Goal: Information Seeking & Learning: Find specific fact

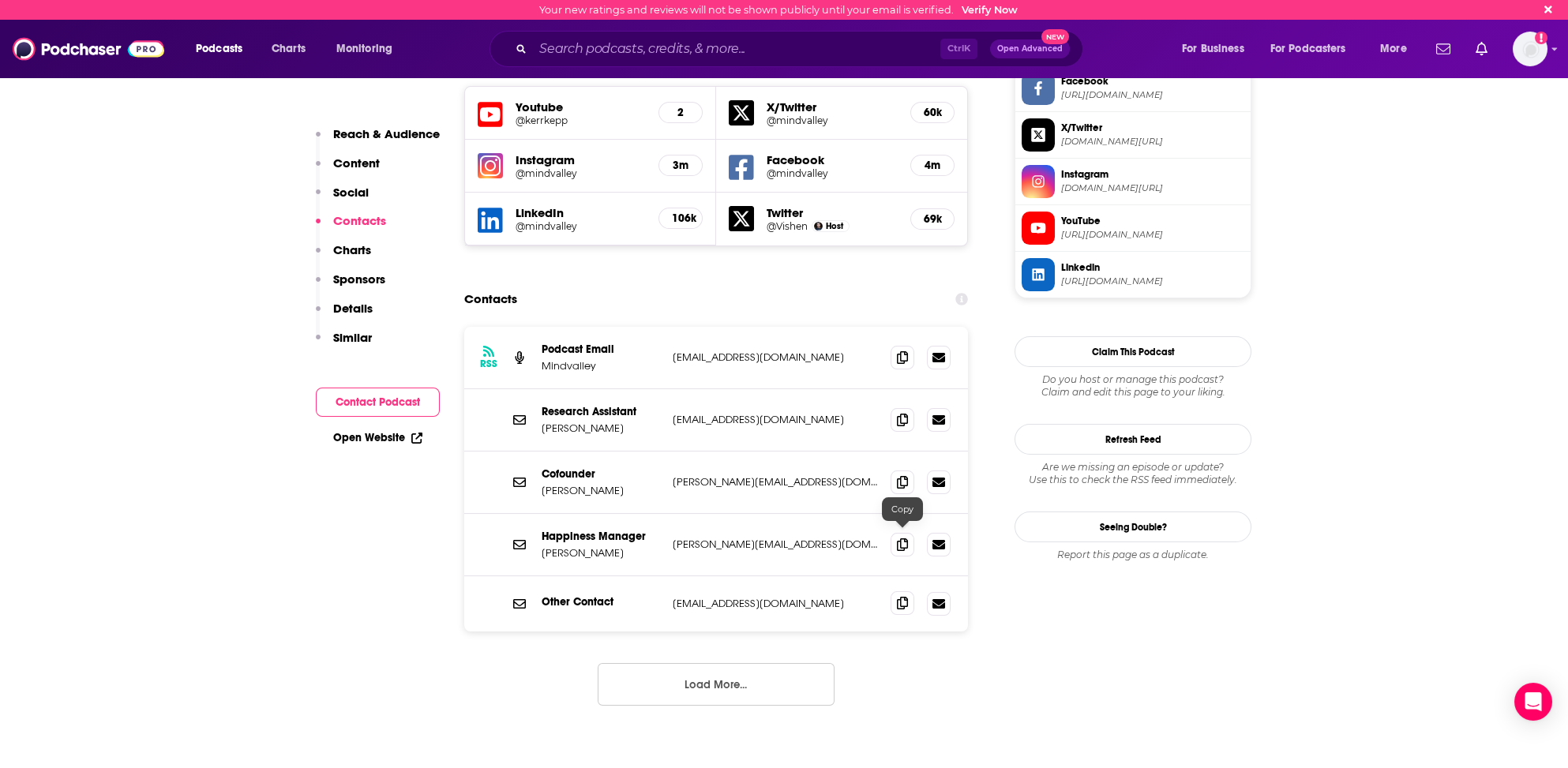
click at [910, 591] on span at bounding box center [902, 603] width 24 height 24
click at [642, 42] on input "Search podcasts, credits, & more..." at bounding box center [737, 49] width 408 height 25
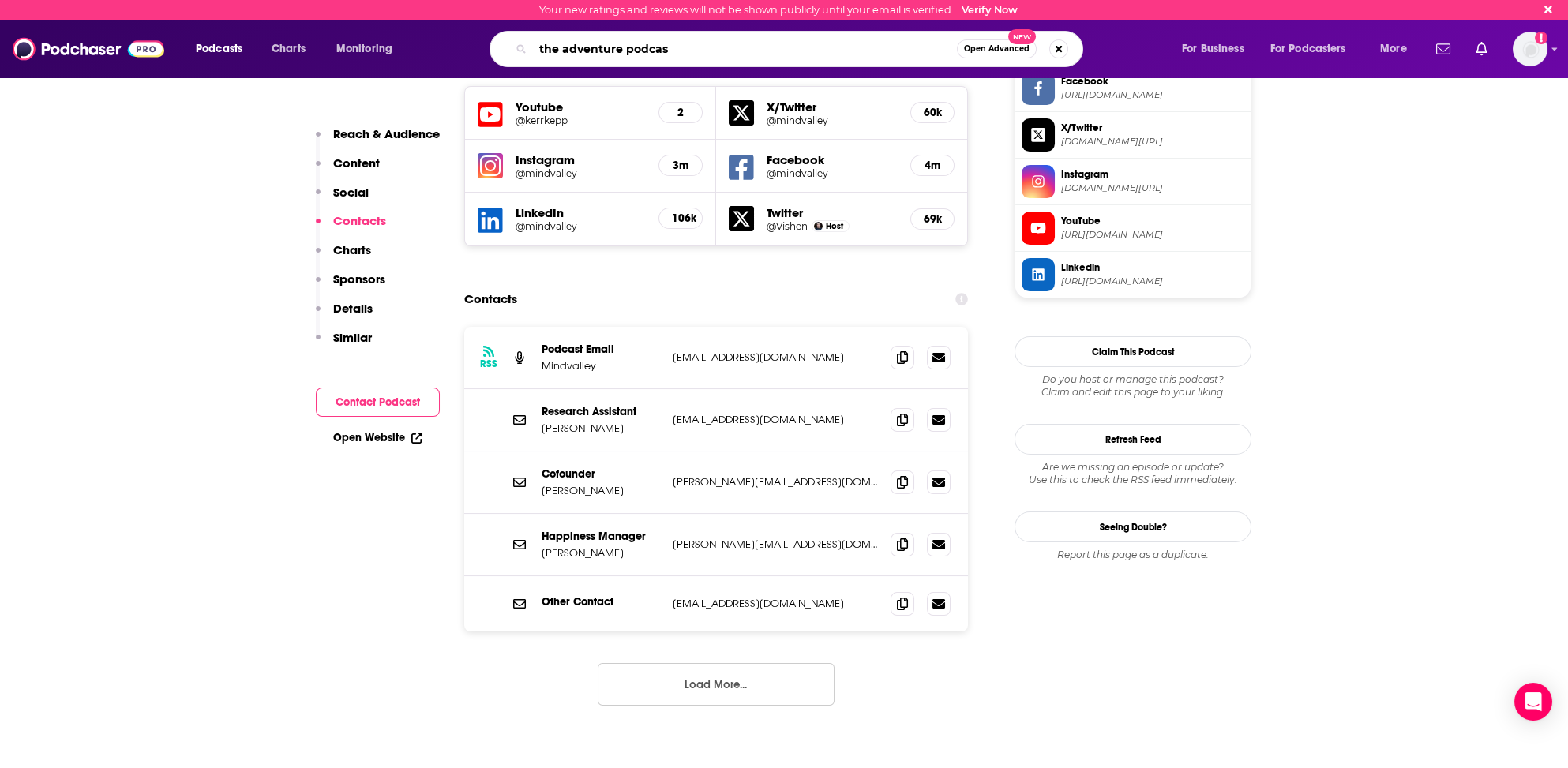
type input "the adventure podcast"
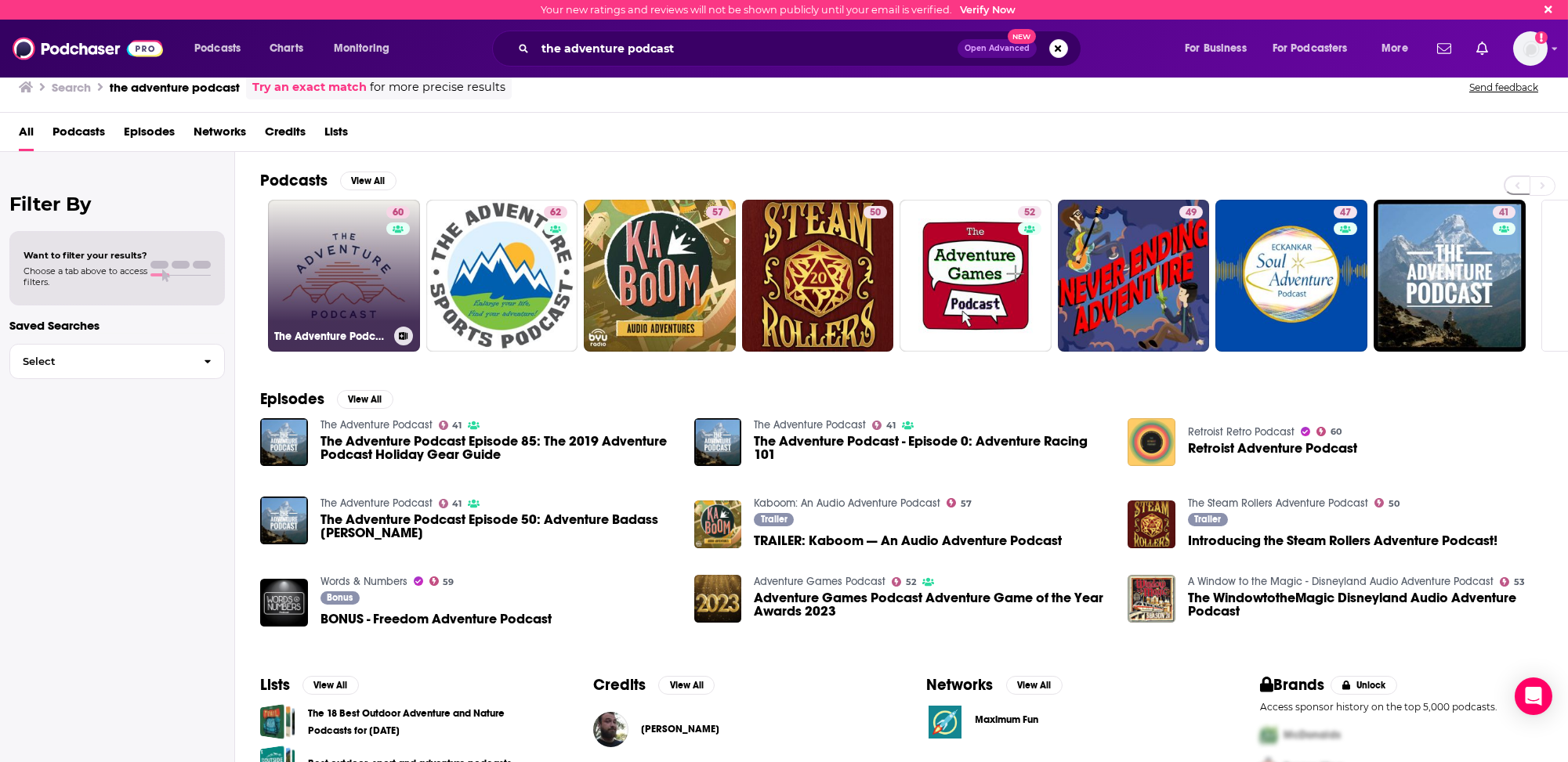
click at [322, 269] on link "60 The Adventure Podcast" at bounding box center [344, 276] width 152 height 152
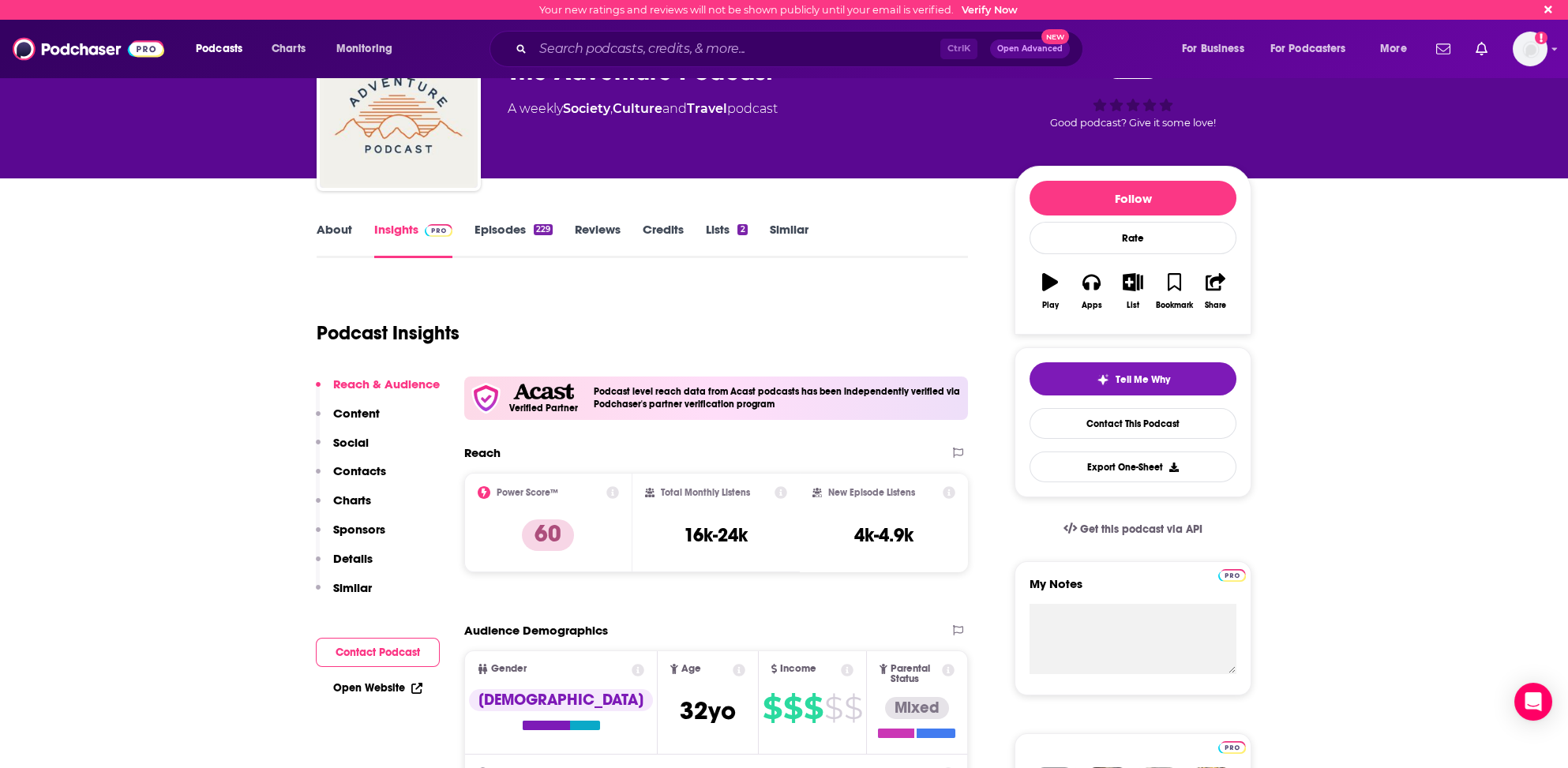
scroll to position [158, 0]
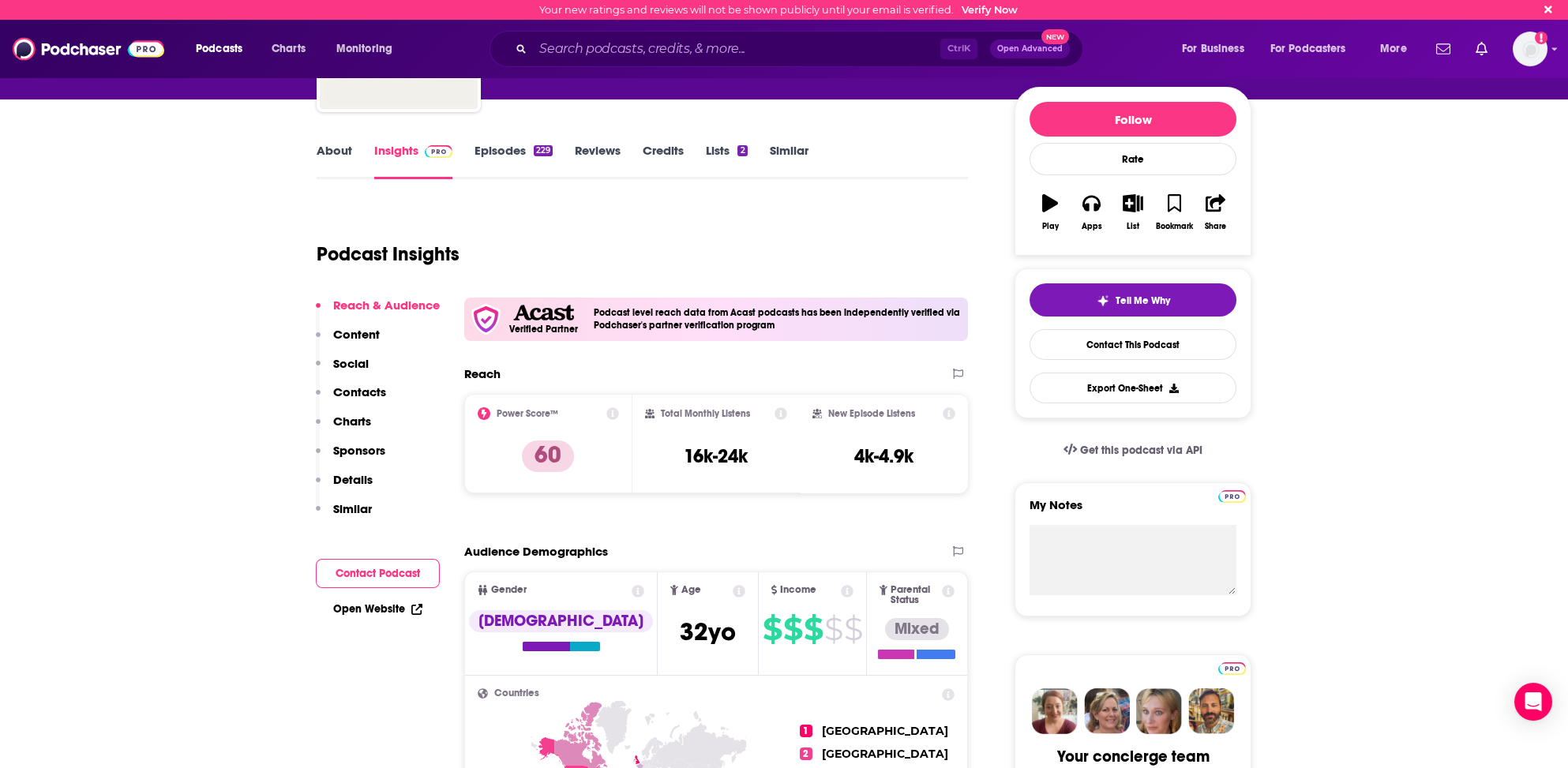
click at [368, 393] on p "Contacts" at bounding box center [359, 392] width 53 height 15
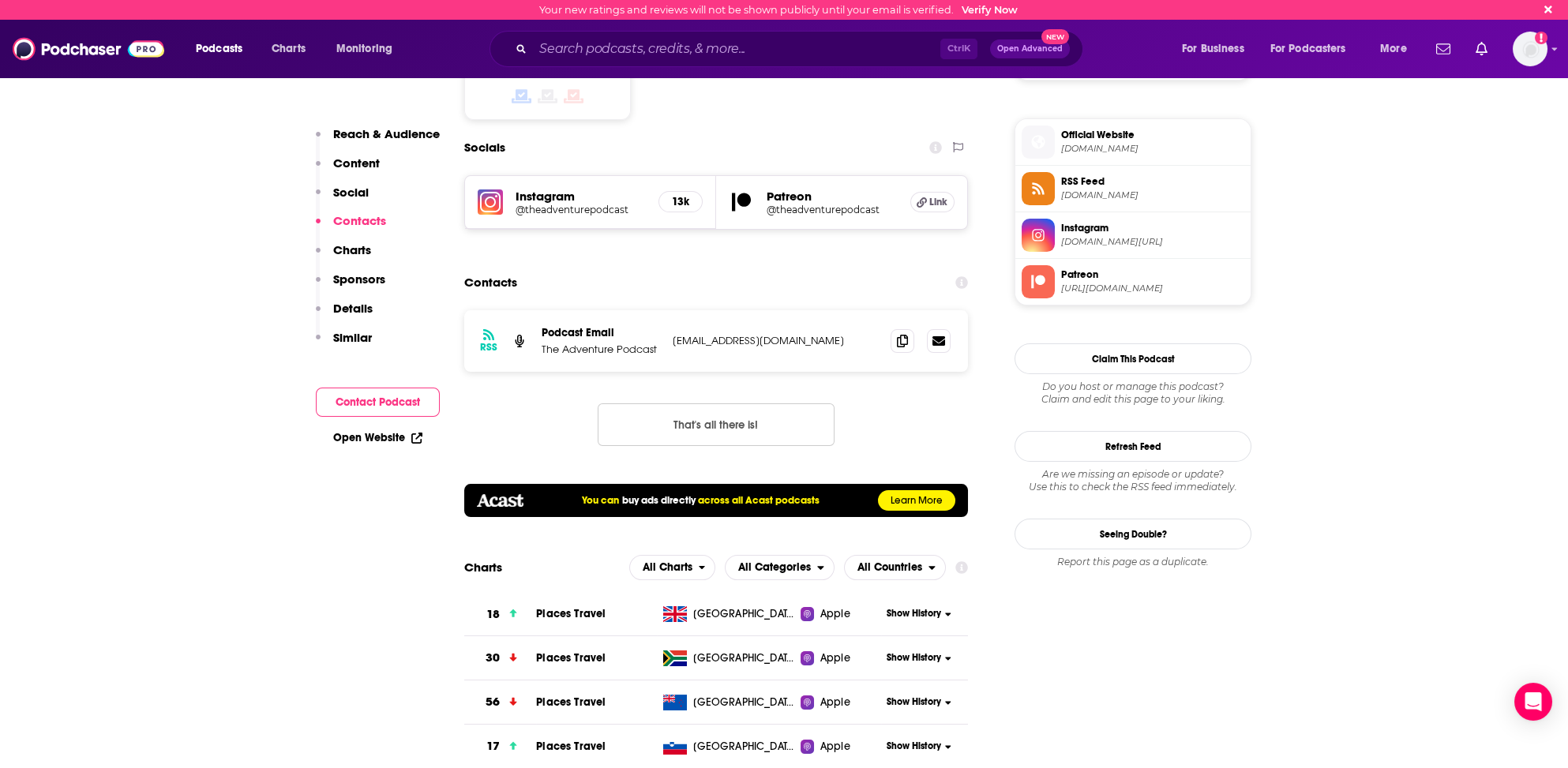
scroll to position [1367, 0]
click at [898, 333] on icon at bounding box center [902, 340] width 11 height 13
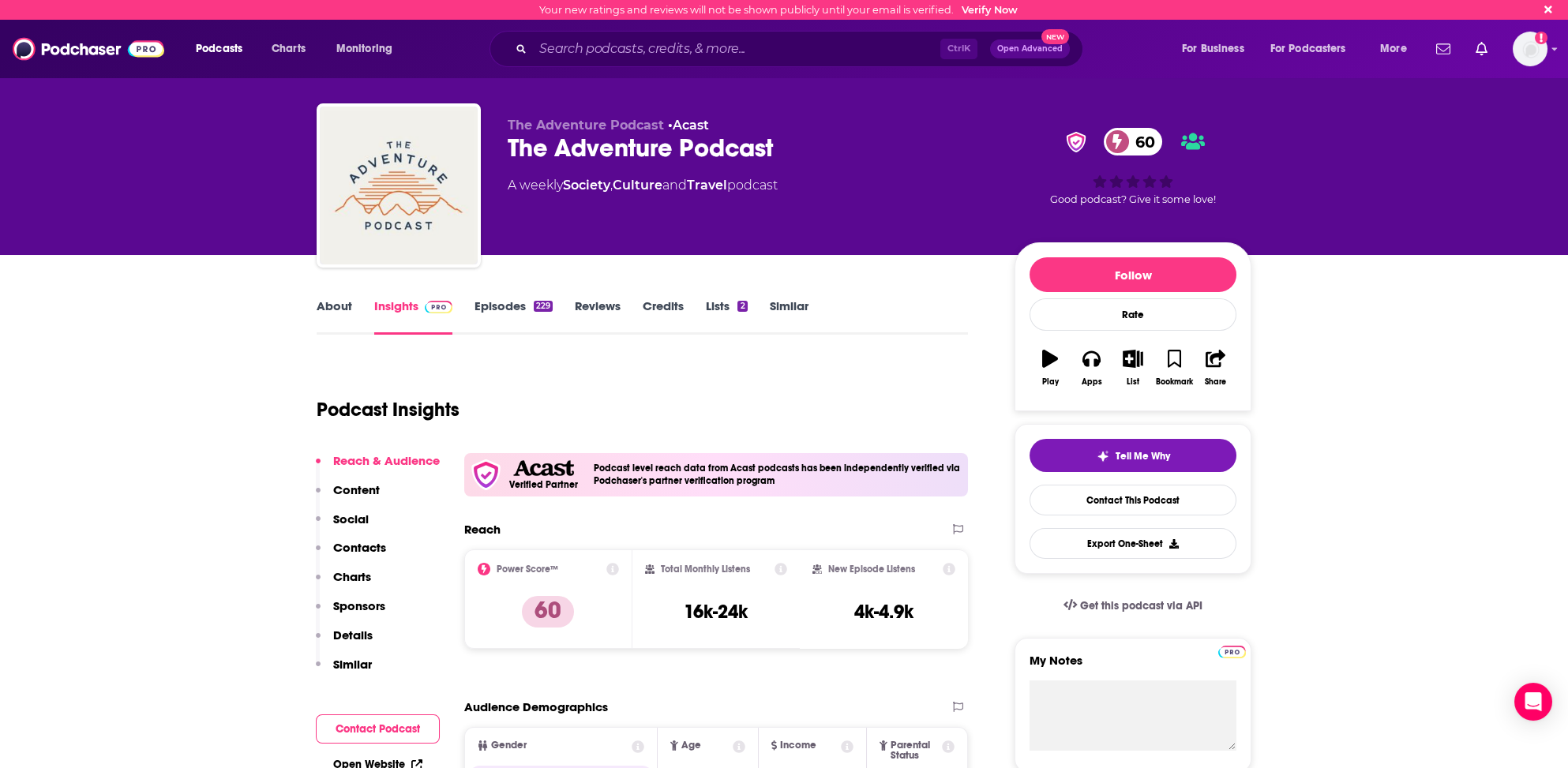
scroll to position [0, 0]
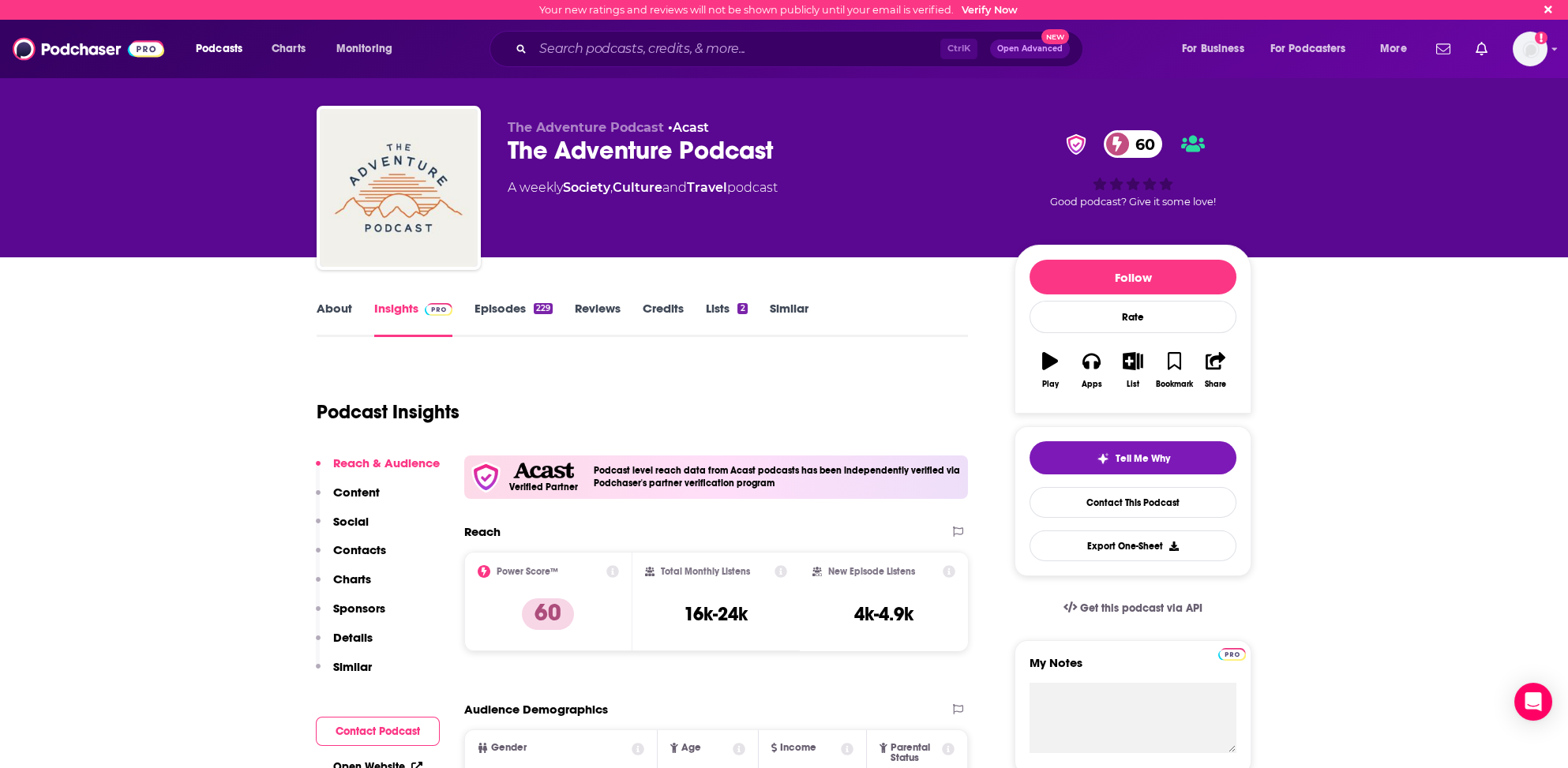
click at [332, 306] on link "About" at bounding box center [334, 319] width 36 height 36
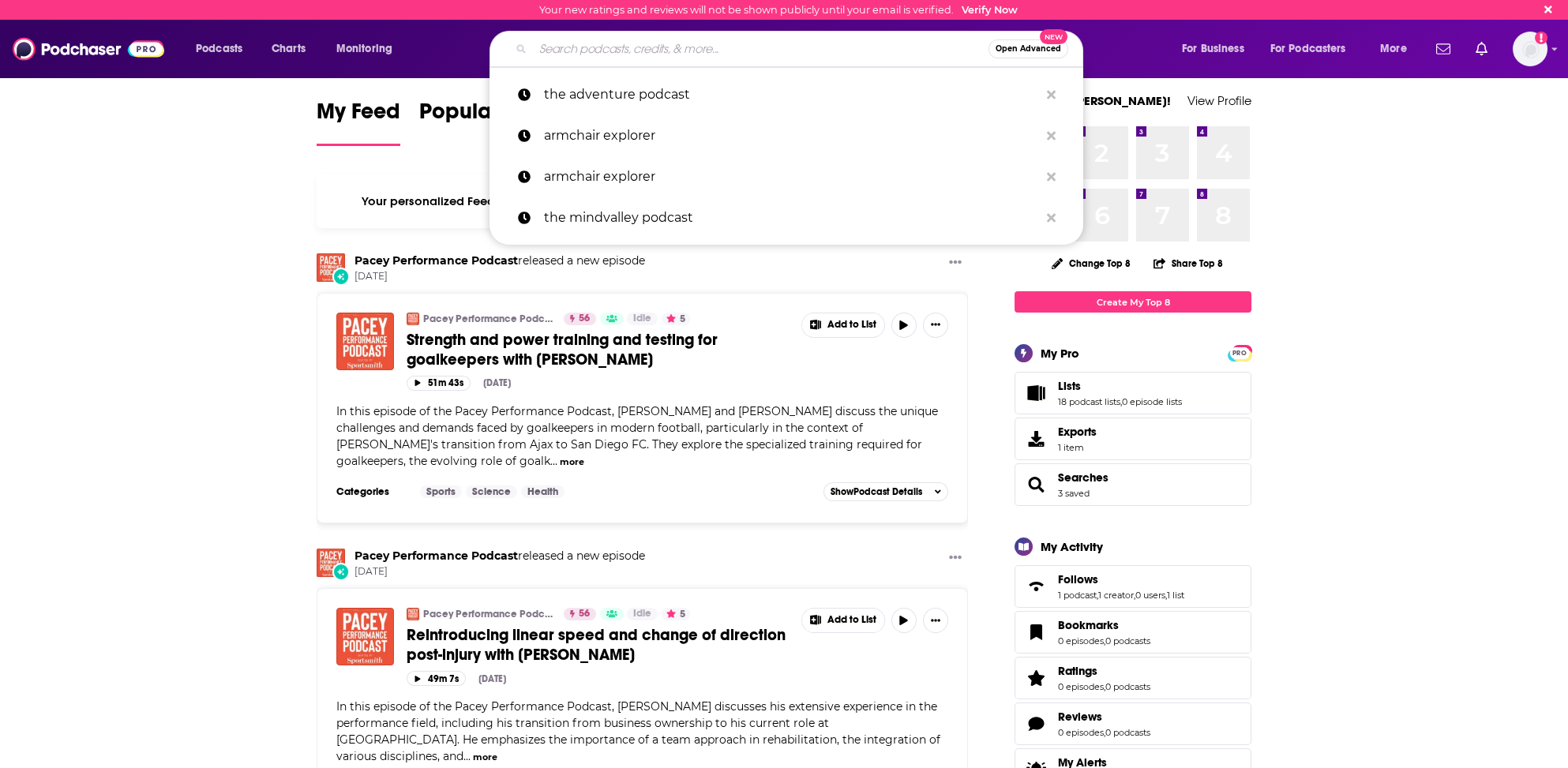
click at [566, 48] on input "Search podcasts, credits, & more..." at bounding box center [761, 49] width 456 height 25
paste input "Dr. Russell Mittermeier"
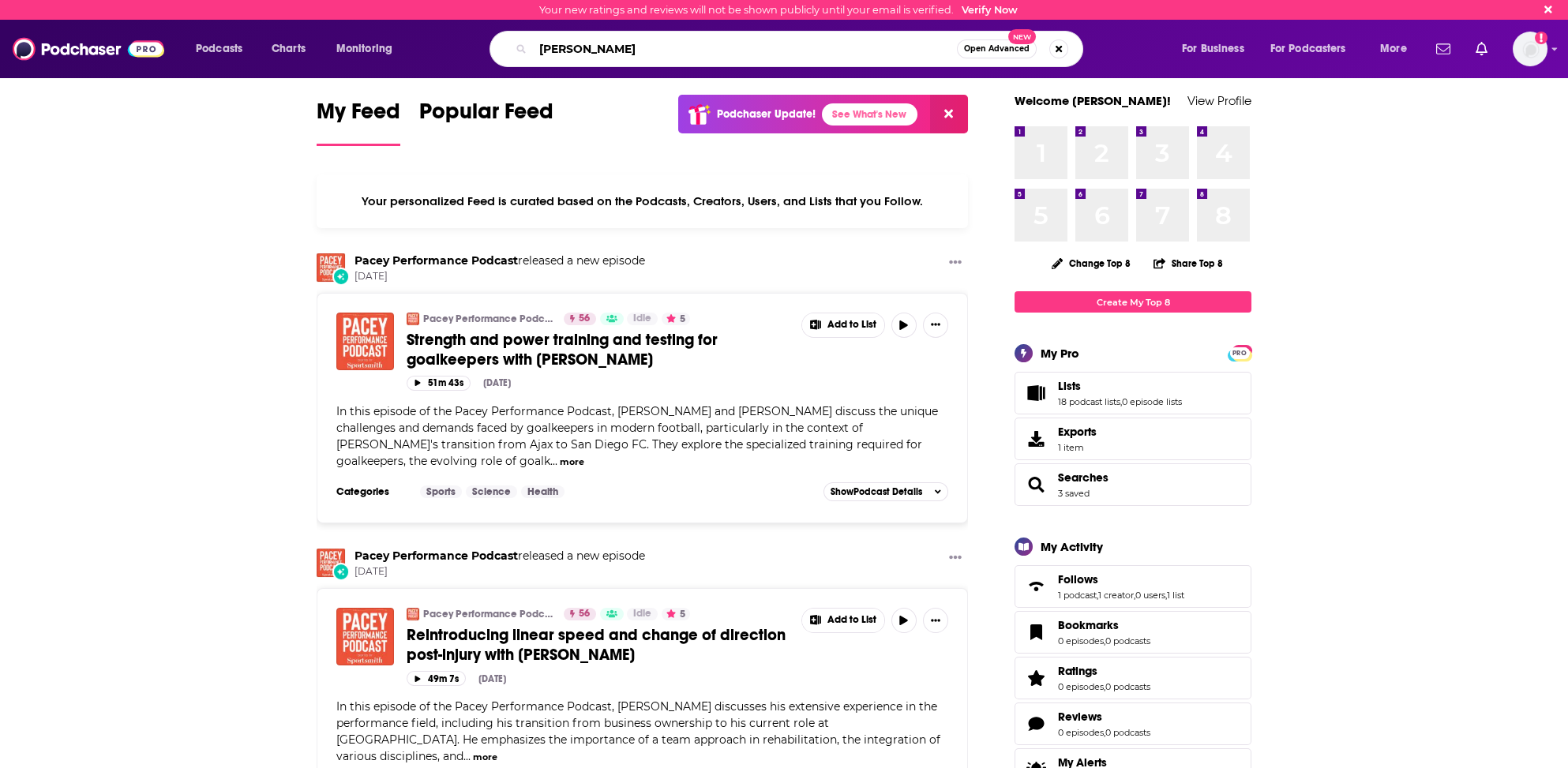
type input "Dr. Russell Mittermeier"
